Goal: Navigation & Orientation: Find specific page/section

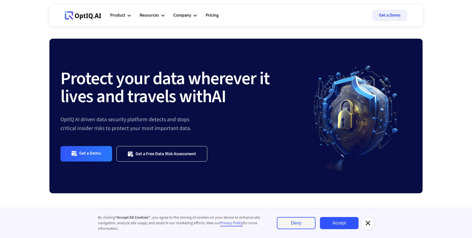
click at [333, 221] on link "Accept" at bounding box center [339, 223] width 39 height 12
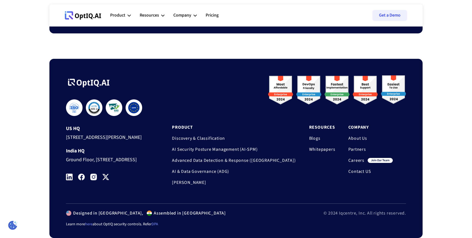
scroll to position [1830, 0]
click at [356, 135] on link "About Us" at bounding box center [370, 138] width 44 height 6
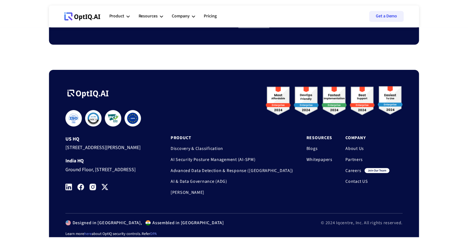
scroll to position [469, 0]
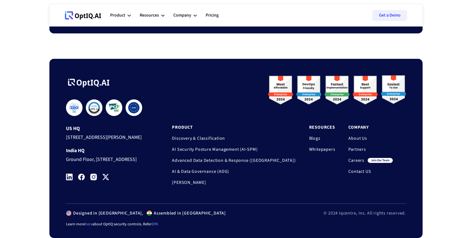
click at [68, 175] on img at bounding box center [69, 176] width 7 height 7
